Goal: Information Seeking & Learning: Learn about a topic

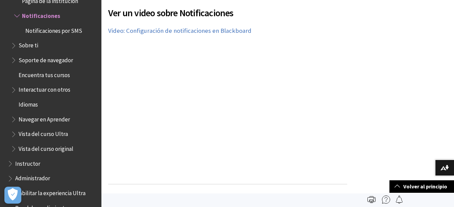
scroll to position [406, 0]
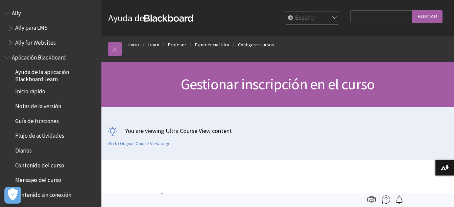
scroll to position [135, 0]
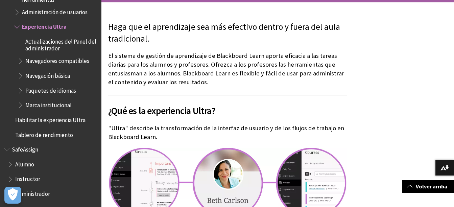
scroll to position [203, 0]
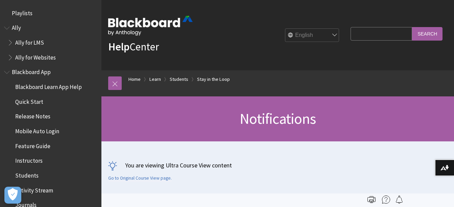
scroll to position [740, 0]
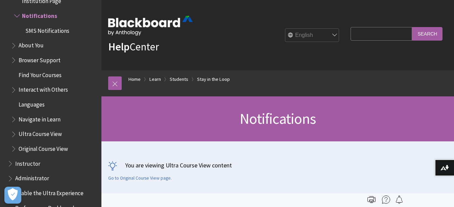
drag, startPoint x: 0, startPoint y: 0, endPoint x: 302, endPoint y: 86, distance: 314.1
click at [302, 86] on ol "Home Learn Students Stay in the Loop" at bounding box center [285, 80] width 326 height 20
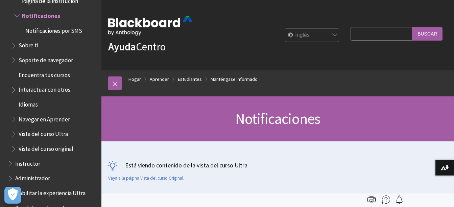
click at [304, 27] on div "Inglés عربية Català Cymraeg Deutsch Español Suomi Français עברית Italiano 日本語 한…" at bounding box center [268, 35] width 150 height 18
click at [301, 33] on select "Inglés عربية Català Cymraeg Deutsch Español Suomi Français עברית Italiano 日本語 한…" at bounding box center [312, 36] width 54 height 14
select select "/es-es/Learn/Student/Ultra/Stay_in_the_Loop/Notifications"
click at [285, 29] on select "Inglés عربية Català Cymraeg Deutsch Español Suomi Français עברית Italiano 日本語 한…" at bounding box center [312, 36] width 54 height 14
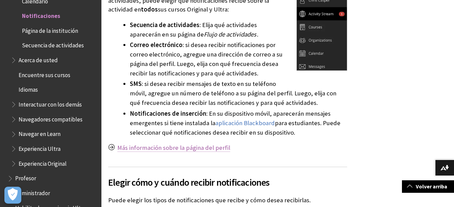
scroll to position [304, 0]
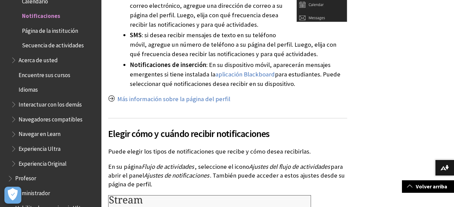
click at [265, 62] on li "Notificaciones de inserción : En su dispositivo móvil, aparecerán mensajes emer…" at bounding box center [238, 74] width 217 height 28
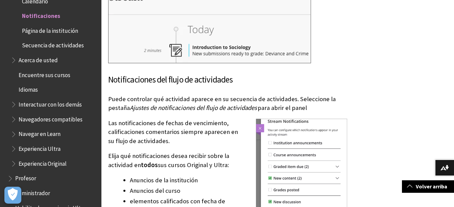
click at [141, 106] on span "Ajustes de notificaciones del flujo de actividades" at bounding box center [193, 108] width 127 height 8
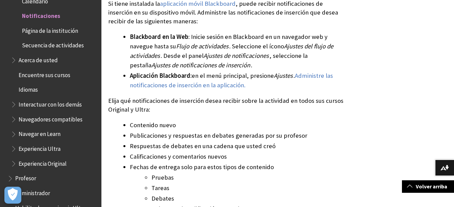
scroll to position [2096, 0]
